Goal: Check status: Check status

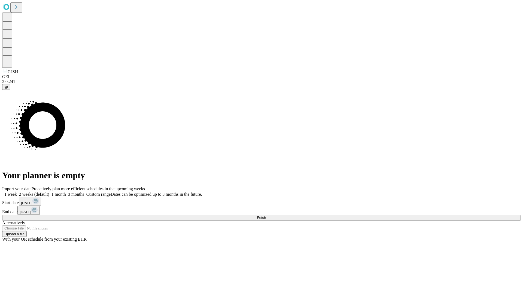
click at [266, 216] on span "Fetch" at bounding box center [261, 218] width 9 height 4
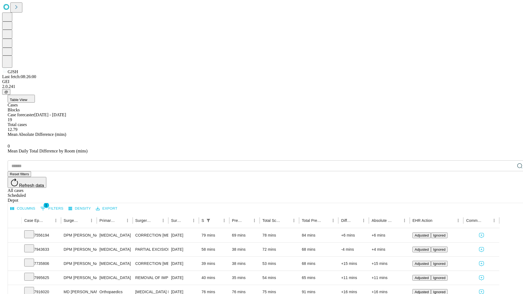
click at [488, 193] on div "Scheduled" at bounding box center [267, 195] width 519 height 5
